Goal: Task Accomplishment & Management: Manage account settings

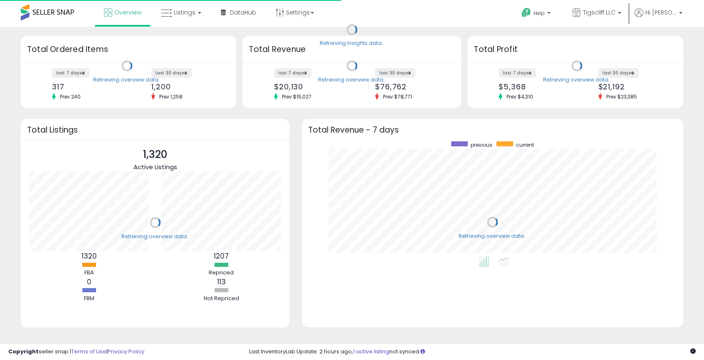
scroll to position [116, 364]
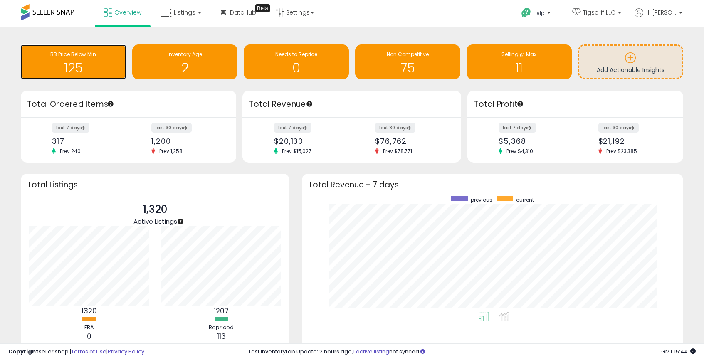
click at [99, 64] on h1 "125" at bounding box center [73, 68] width 97 height 14
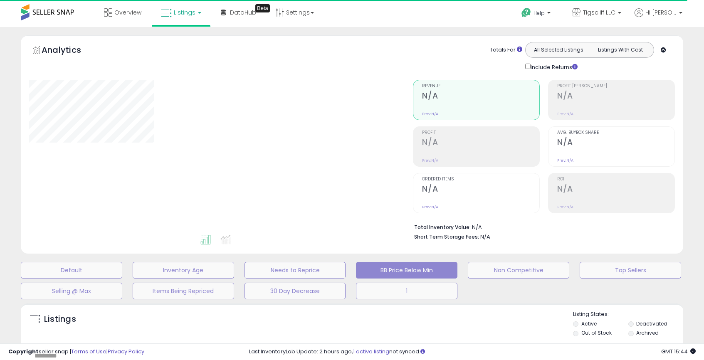
select select "**"
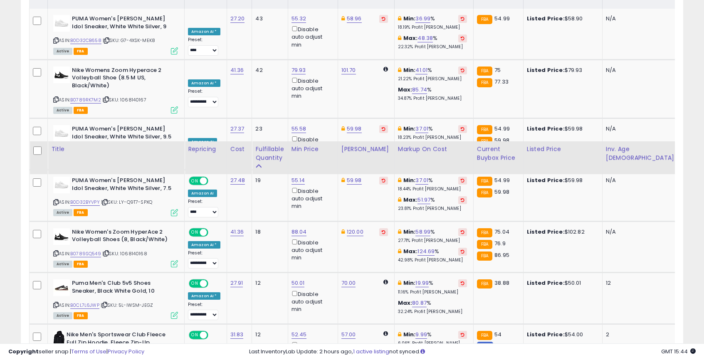
scroll to position [569, 0]
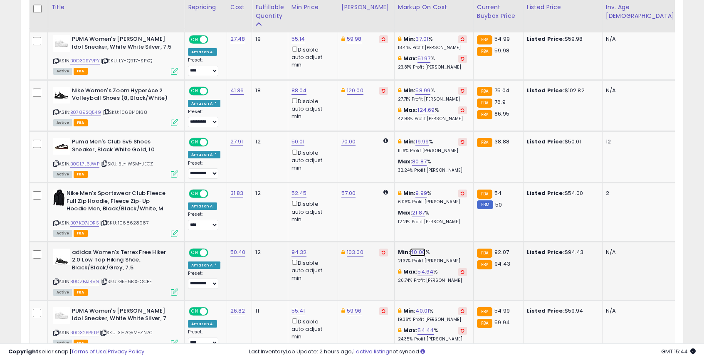
click at [410, 254] on link "40.00" at bounding box center [417, 252] width 15 height 8
type input "*"
type input "**"
click button "submit" at bounding box center [436, 223] width 14 height 12
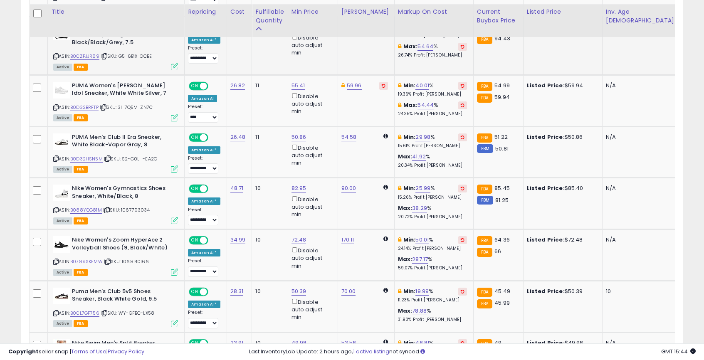
scroll to position [799, 0]
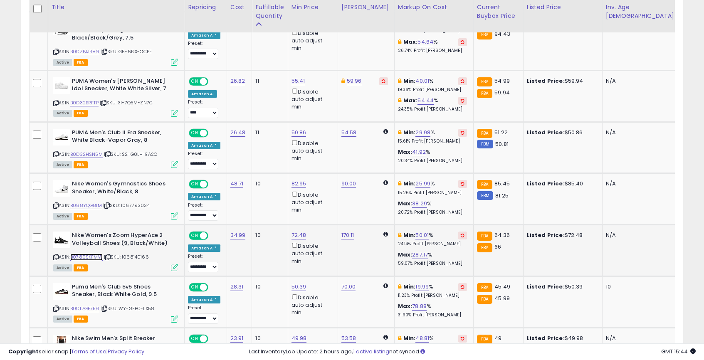
click at [97, 258] on link "B0789SKFMW" at bounding box center [86, 257] width 32 height 7
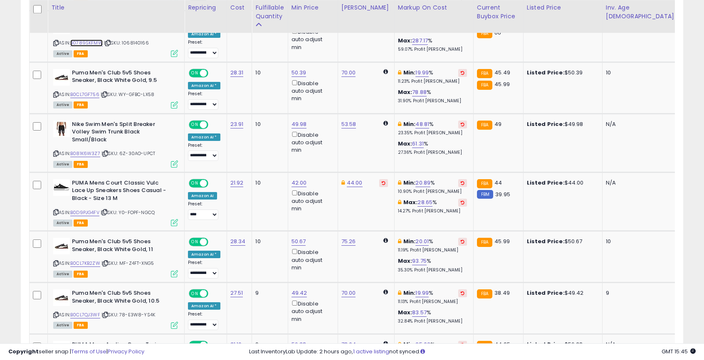
scroll to position [1013, 0]
type input "*****"
click button "submit" at bounding box center [323, 95] width 14 height 12
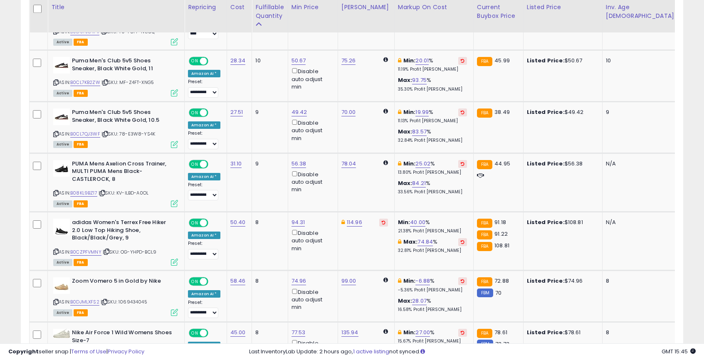
scroll to position [1194, 0]
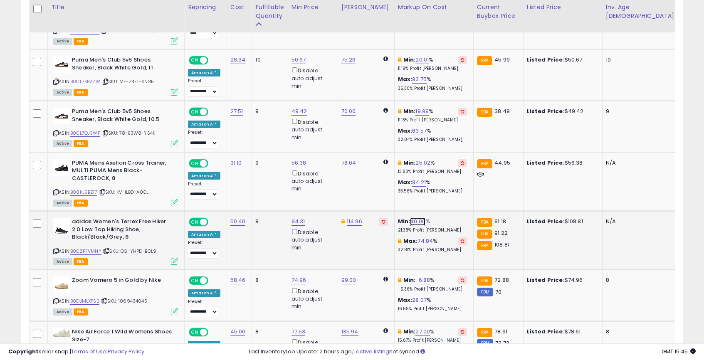
click at [411, 222] on link "40.00" at bounding box center [417, 221] width 15 height 8
type input "*"
type input "**"
click button "submit" at bounding box center [436, 192] width 14 height 12
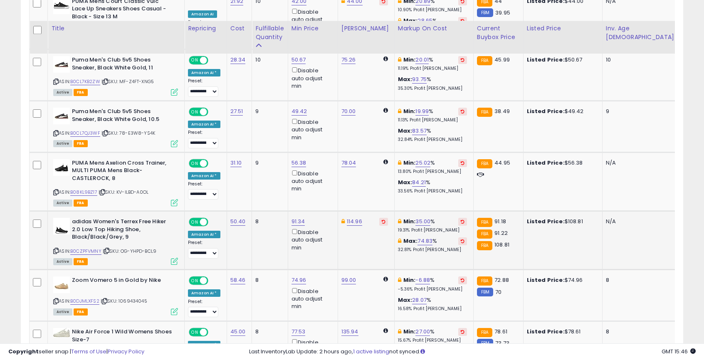
scroll to position [1216, 0]
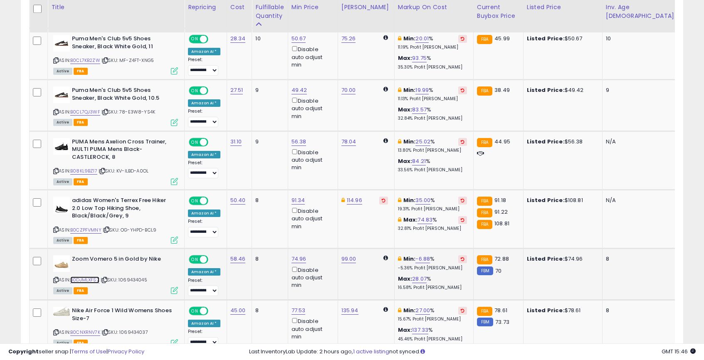
click at [83, 281] on link "B0DJMLXFS2" at bounding box center [84, 279] width 29 height 7
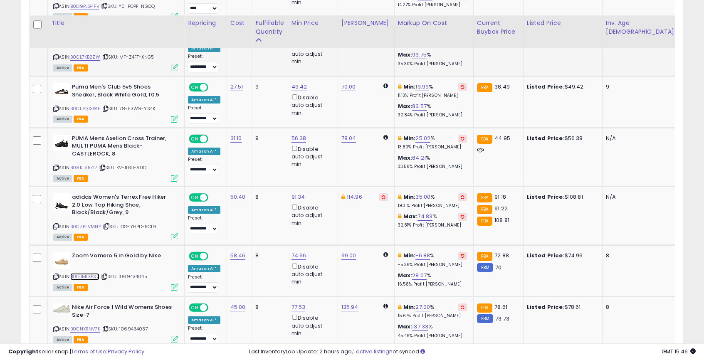
scroll to position [1236, 0]
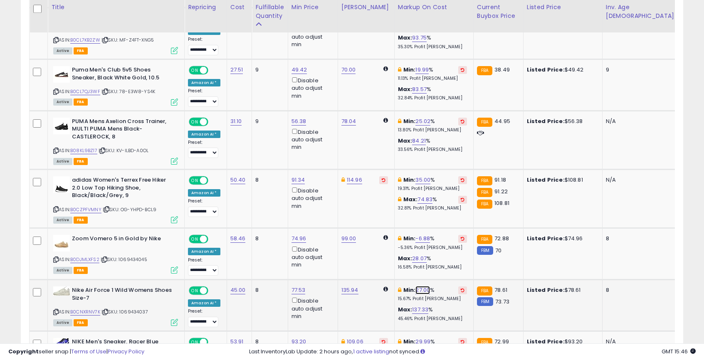
click at [419, 290] on link "27.00" at bounding box center [422, 290] width 15 height 8
type input "**"
click button "submit" at bounding box center [441, 261] width 14 height 12
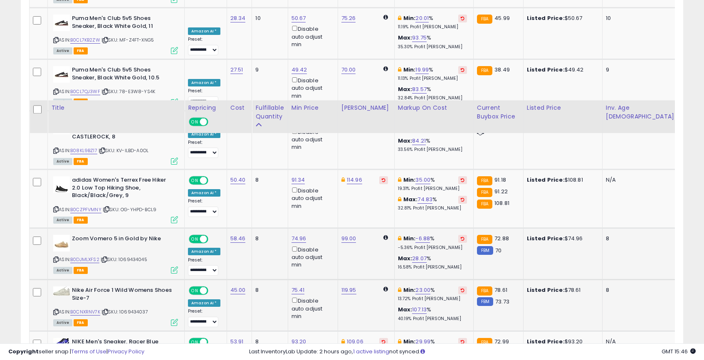
scroll to position [1337, 0]
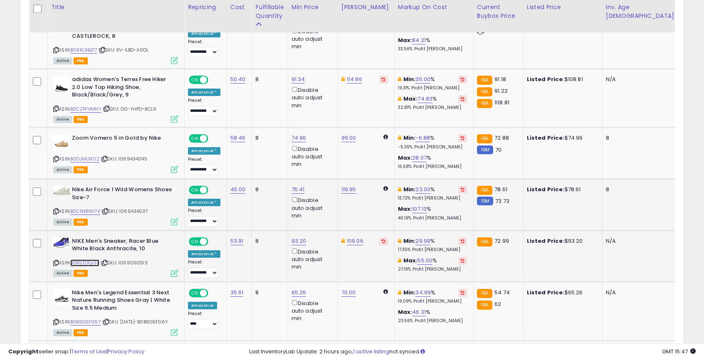
click at [87, 263] on link "B0B5ZDQJ3B" at bounding box center [84, 262] width 29 height 7
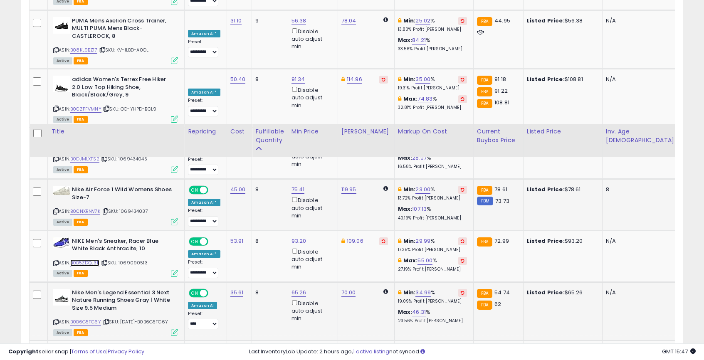
scroll to position [1461, 0]
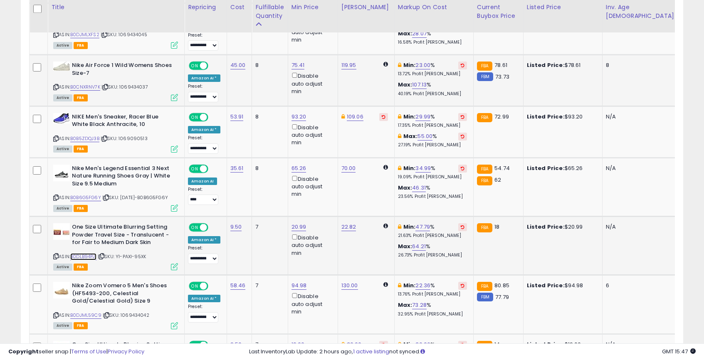
click at [91, 257] on link "B0DLB94PJ1" at bounding box center [83, 256] width 26 height 7
